Goal: Task Accomplishment & Management: Manage account settings

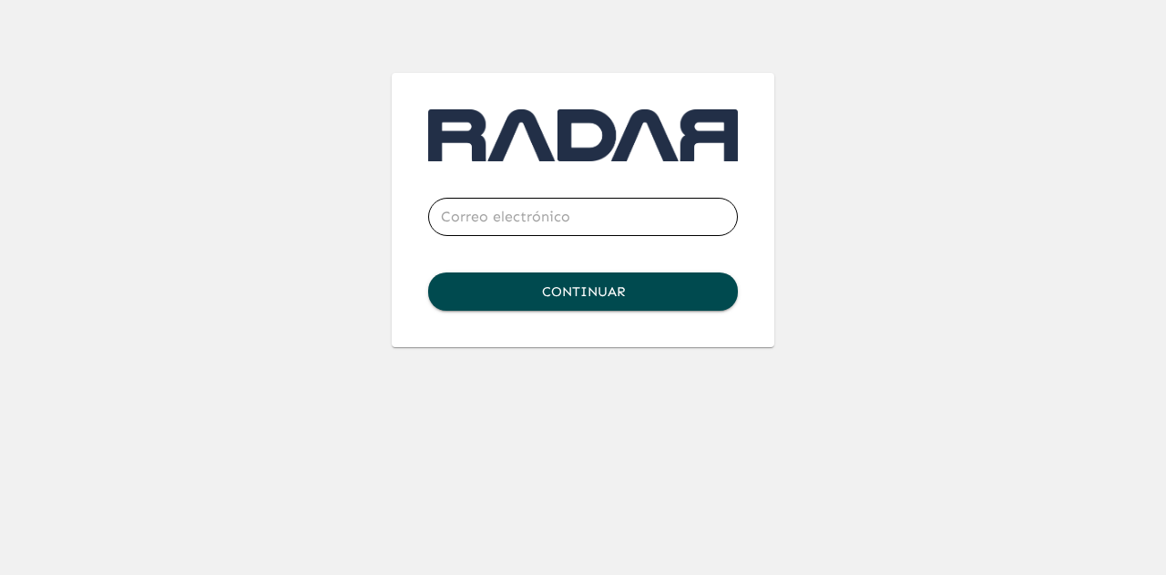
click at [553, 221] on input "email" at bounding box center [583, 216] width 310 height 51
type input "amgo@inter.mx"
click at [575, 289] on button "Continuar" at bounding box center [583, 291] width 310 height 38
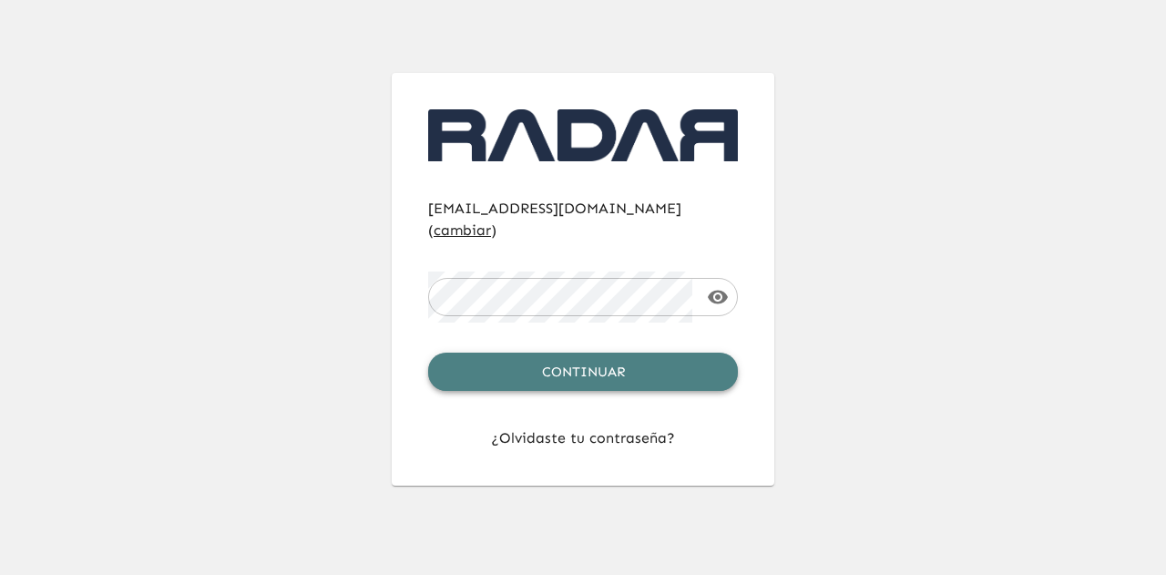
click at [583, 353] on button "Continuar" at bounding box center [583, 372] width 310 height 38
